Goal: Book appointment/travel/reservation

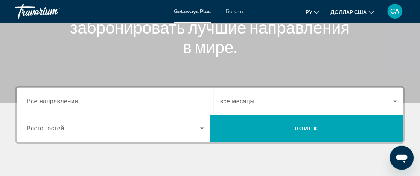
scroll to position [108, 0]
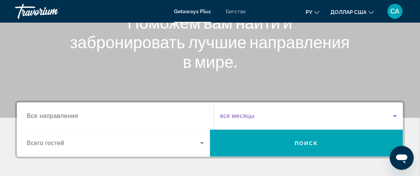
click at [394, 115] on icon "Виджет поиска" at bounding box center [395, 116] width 4 height 2
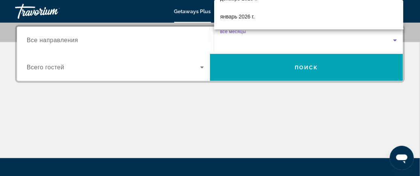
scroll to position [52, 0]
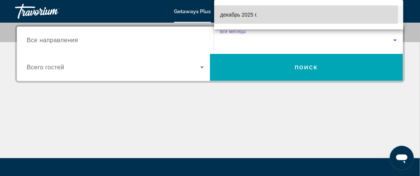
click at [257, 13] on font "декабрь 2025 г." at bounding box center [238, 15] width 37 height 6
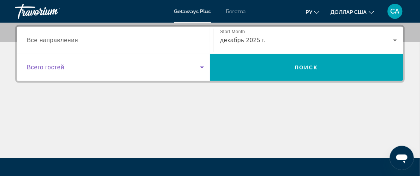
click at [202, 65] on icon "Виджет поиска" at bounding box center [201, 67] width 9 height 9
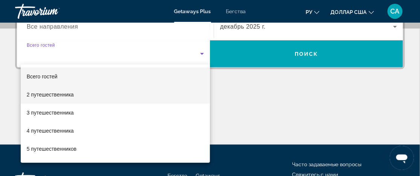
scroll to position [182, 0]
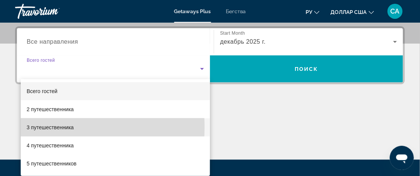
click at [47, 127] on font "3 путешественника" at bounding box center [50, 127] width 47 height 6
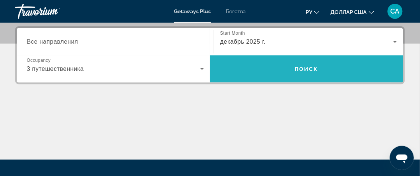
click at [302, 67] on span "Поиск" at bounding box center [307, 69] width 24 height 6
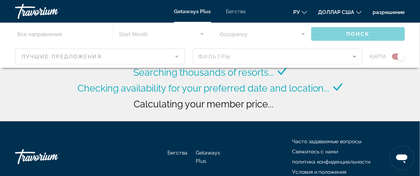
scroll to position [38, 0]
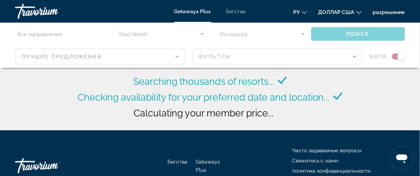
click at [354, 56] on div "Основное содержание" at bounding box center [210, 45] width 420 height 45
click at [176, 56] on div "Основное содержание" at bounding box center [210, 45] width 420 height 45
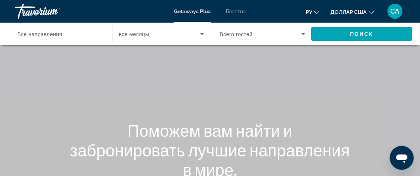
click at [202, 33] on icon "Виджет поиска" at bounding box center [202, 34] width 4 height 2
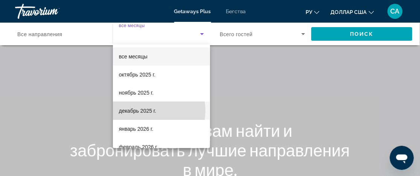
click at [147, 110] on font "декабрь 2025 г." at bounding box center [137, 111] width 37 height 6
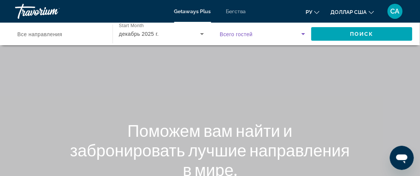
click at [302, 33] on icon "Виджет поиска" at bounding box center [303, 34] width 4 height 2
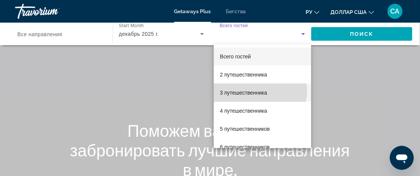
click at [254, 91] on font "3 путешественника" at bounding box center [243, 93] width 47 height 6
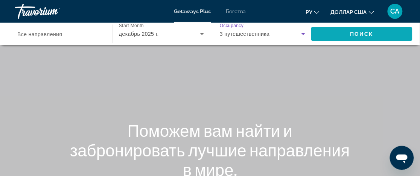
click at [353, 31] on span "Поиск" at bounding box center [362, 34] width 24 height 6
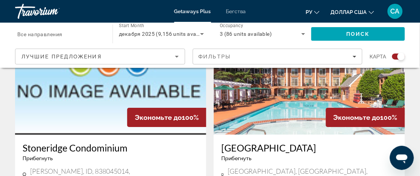
scroll to position [1081, 0]
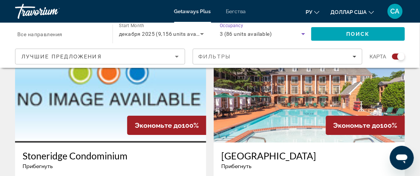
click at [305, 32] on icon "Search widget" at bounding box center [303, 33] width 9 height 9
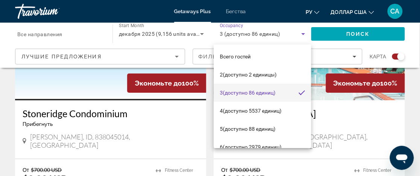
scroll to position [1129, 0]
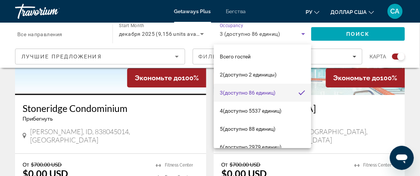
click at [366, 106] on div at bounding box center [210, 88] width 420 height 176
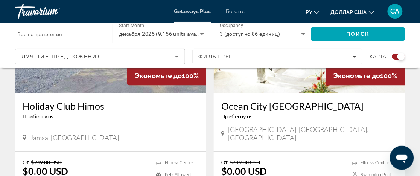
scroll to position [1807, 0]
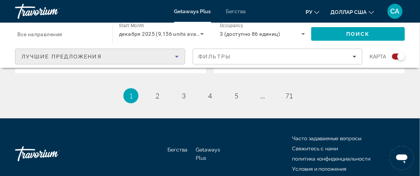
click at [176, 55] on icon "Sort by" at bounding box center [176, 56] width 9 height 9
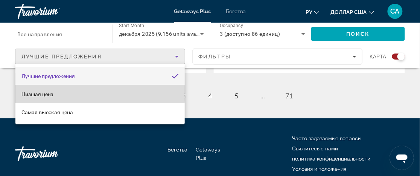
click at [47, 93] on font "Низшая цена" at bounding box center [37, 94] width 32 height 6
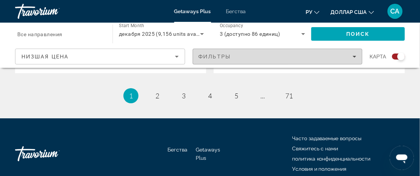
click at [356, 53] on div "Фильтры" at bounding box center [278, 56] width 158 height 6
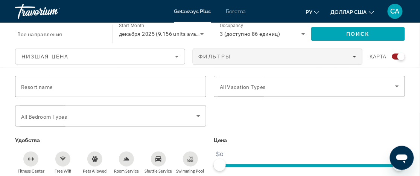
scroll to position [1321, 0]
